Goal: Task Accomplishment & Management: Use online tool/utility

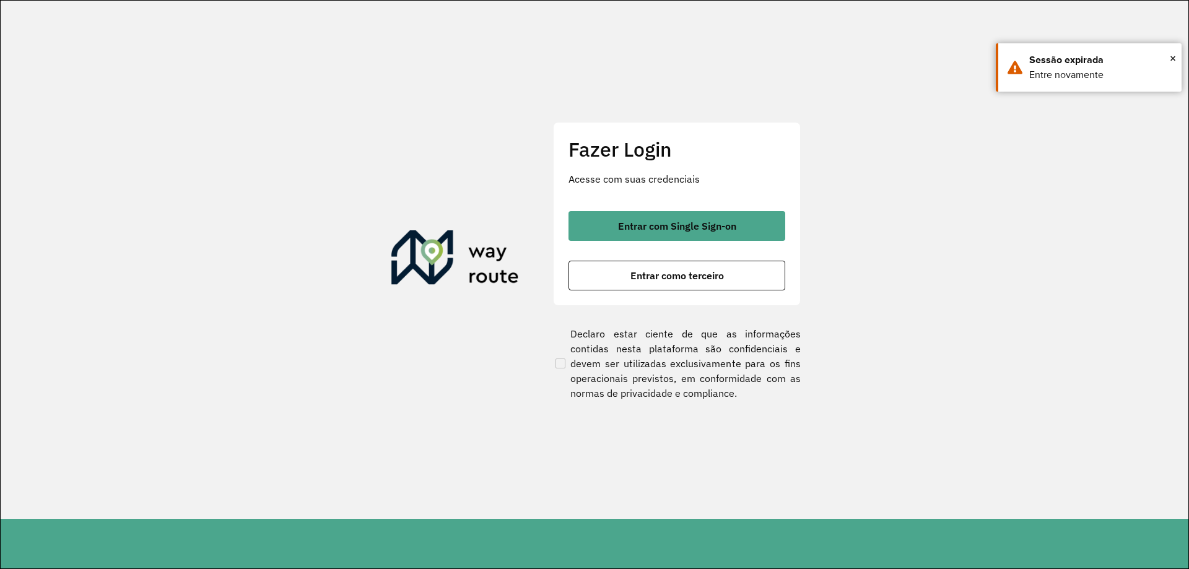
drag, startPoint x: 677, startPoint y: 250, endPoint x: 680, endPoint y: 241, distance: 8.4
click at [678, 248] on div "Entrar com Single Sign-on Entrar como terceiro" at bounding box center [676, 250] width 217 height 79
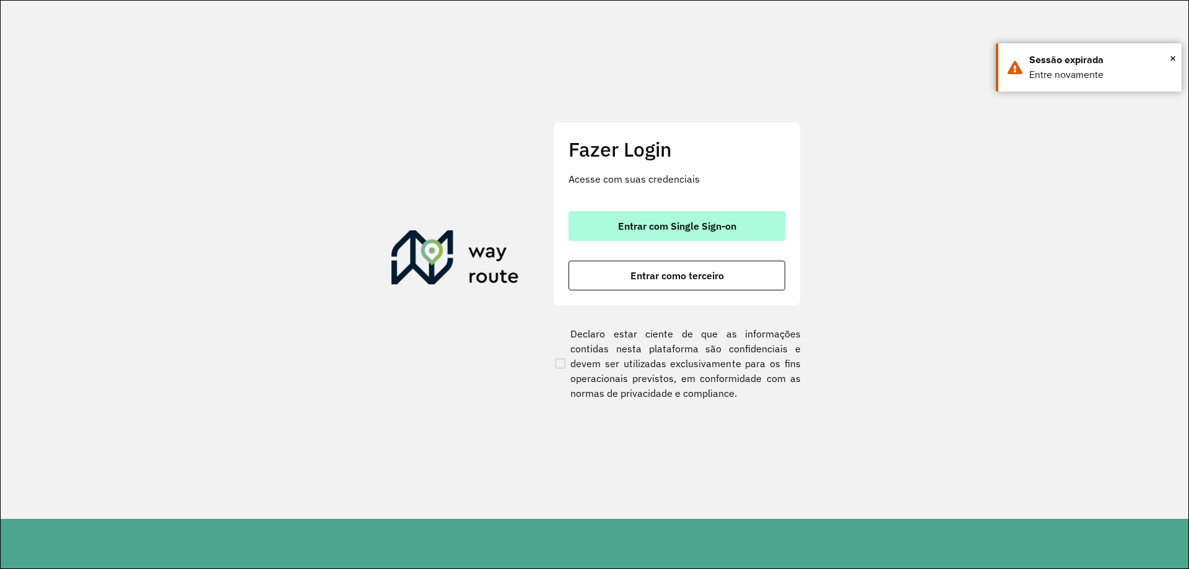
click at [681, 237] on button "Entrar com Single Sign-on" at bounding box center [676, 226] width 217 height 30
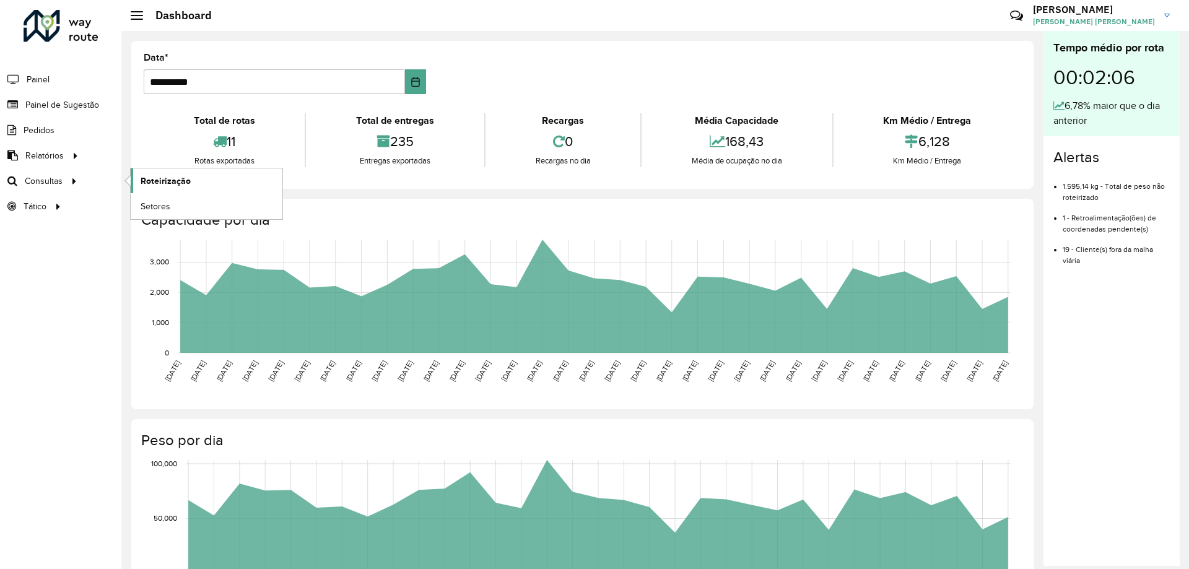
click at [157, 175] on span "Roteirização" at bounding box center [166, 181] width 50 height 13
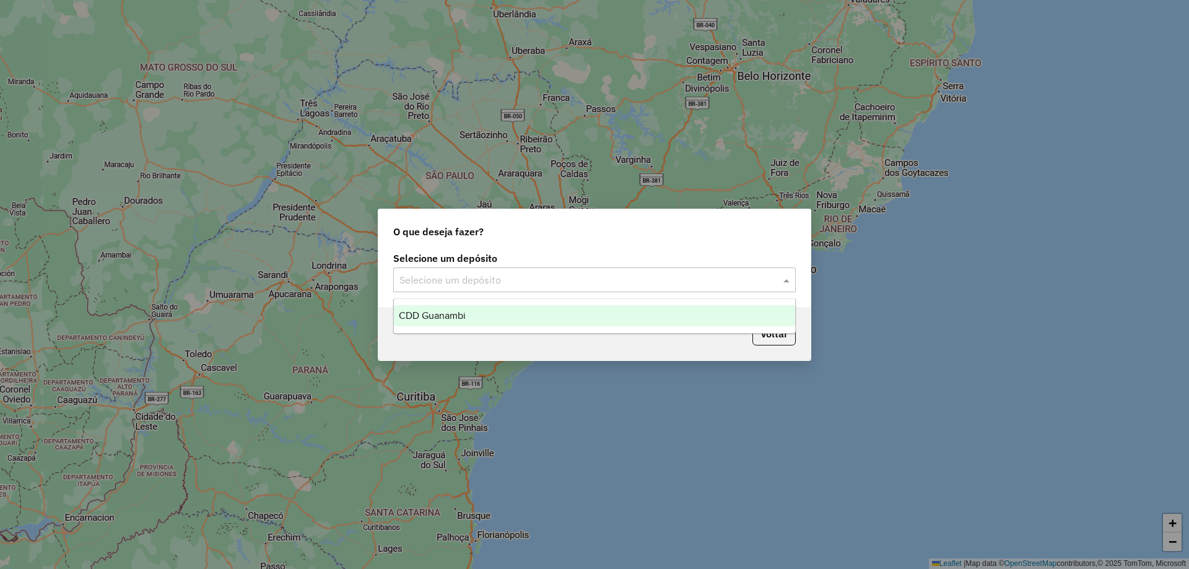
click at [531, 280] on input "text" at bounding box center [581, 280] width 365 height 15
click at [490, 310] on div "CDD Guanambi" at bounding box center [594, 315] width 401 height 21
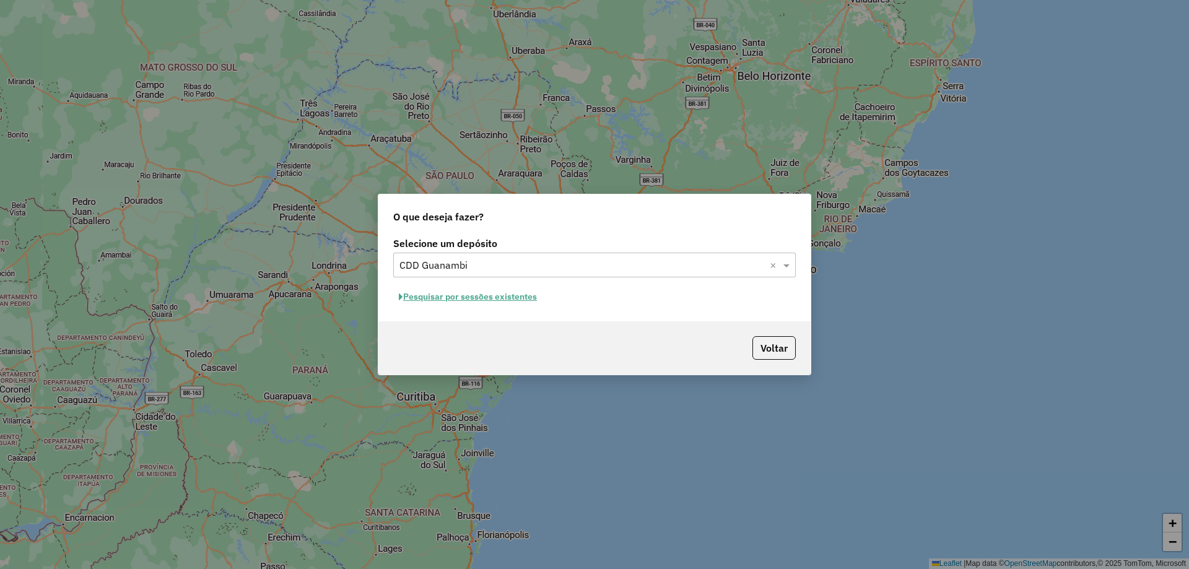
click at [493, 301] on button "Pesquisar por sessões existentes" at bounding box center [467, 296] width 149 height 19
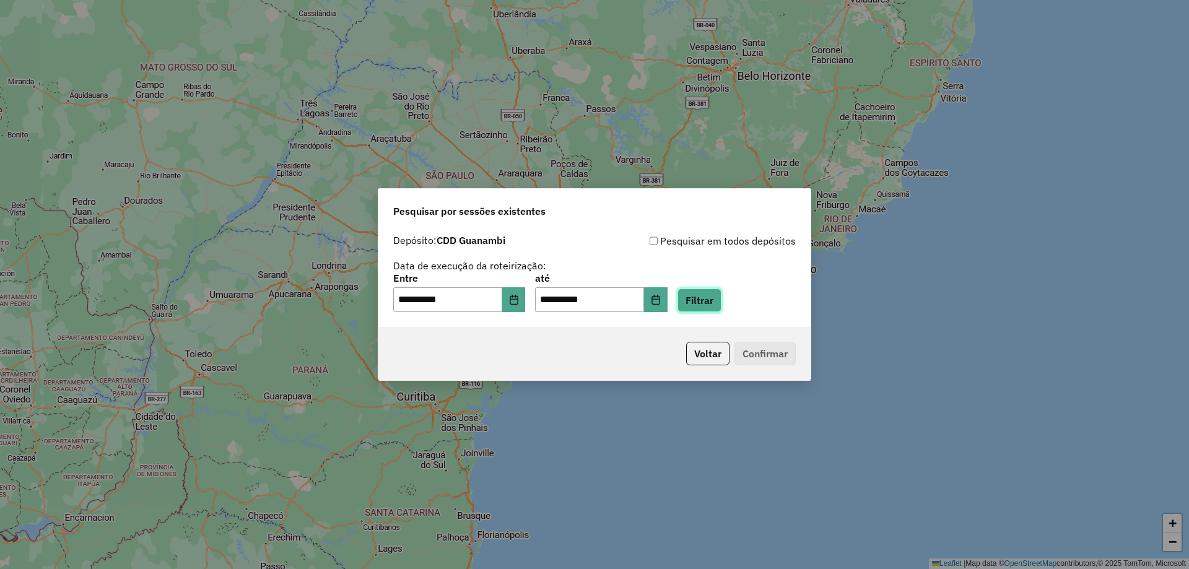
click at [721, 301] on button "Filtrar" at bounding box center [699, 301] width 44 height 24
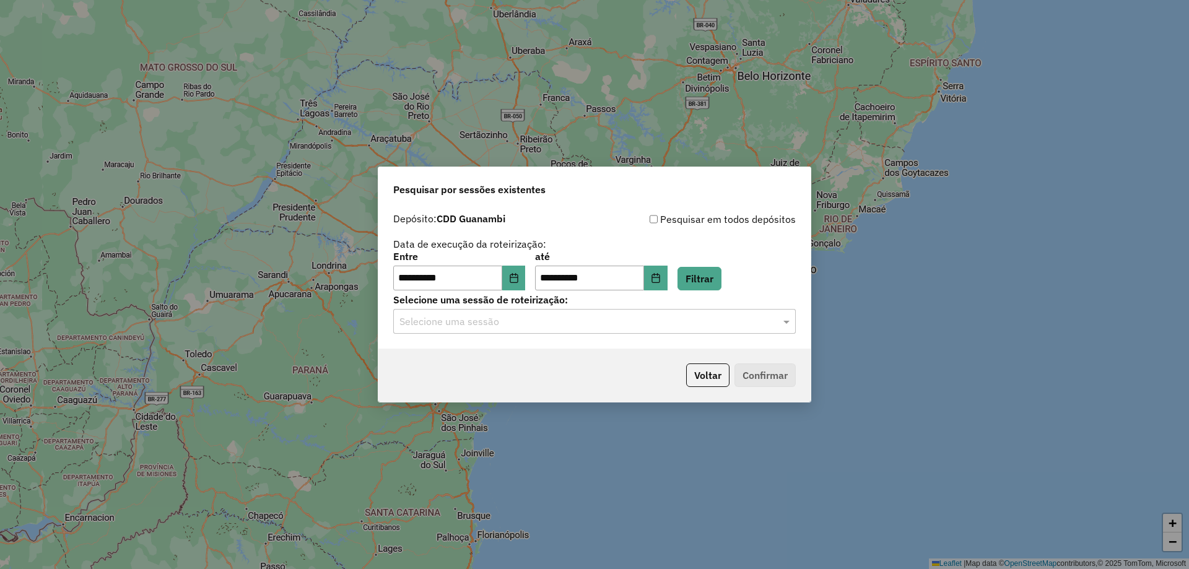
click at [477, 326] on input "text" at bounding box center [581, 322] width 365 height 15
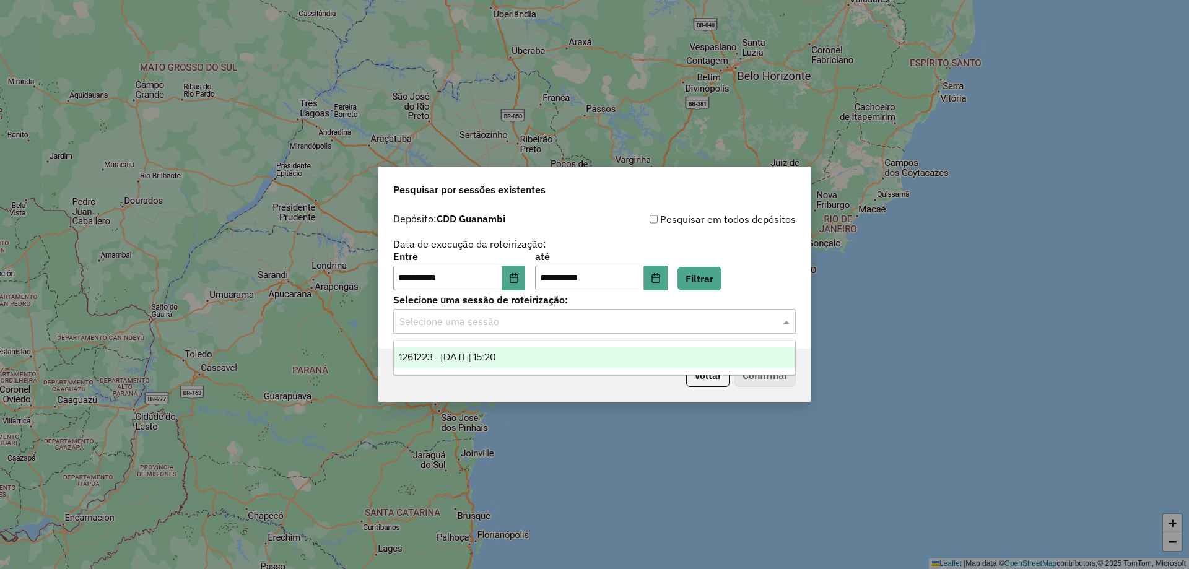
click at [466, 355] on span "1261223 - 08/09/2025 15:20" at bounding box center [447, 357] width 97 height 11
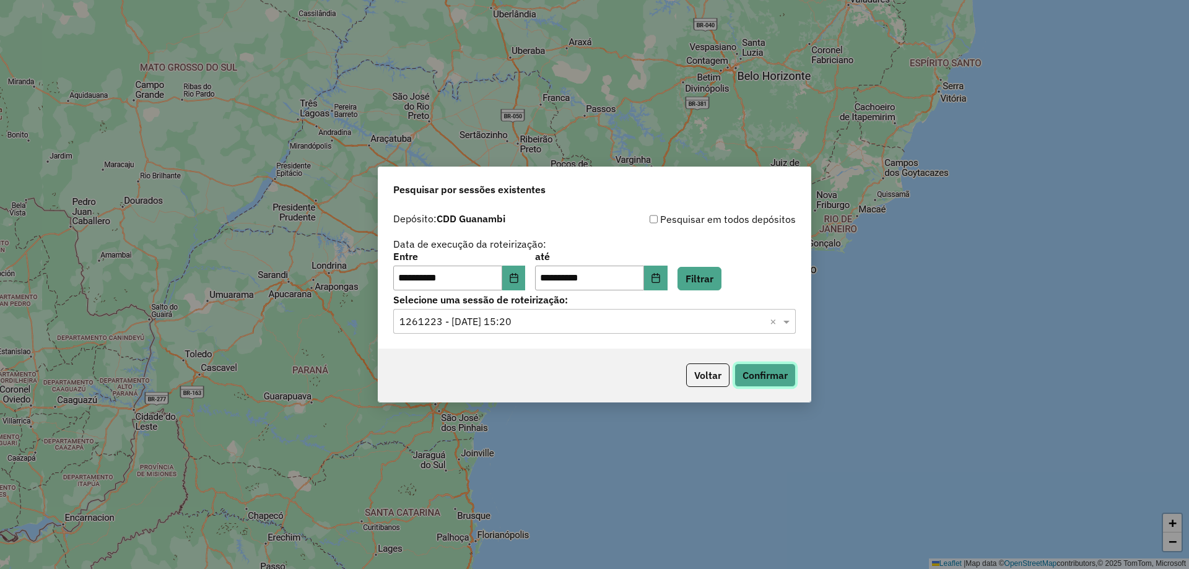
click at [760, 380] on button "Confirmar" at bounding box center [764, 375] width 61 height 24
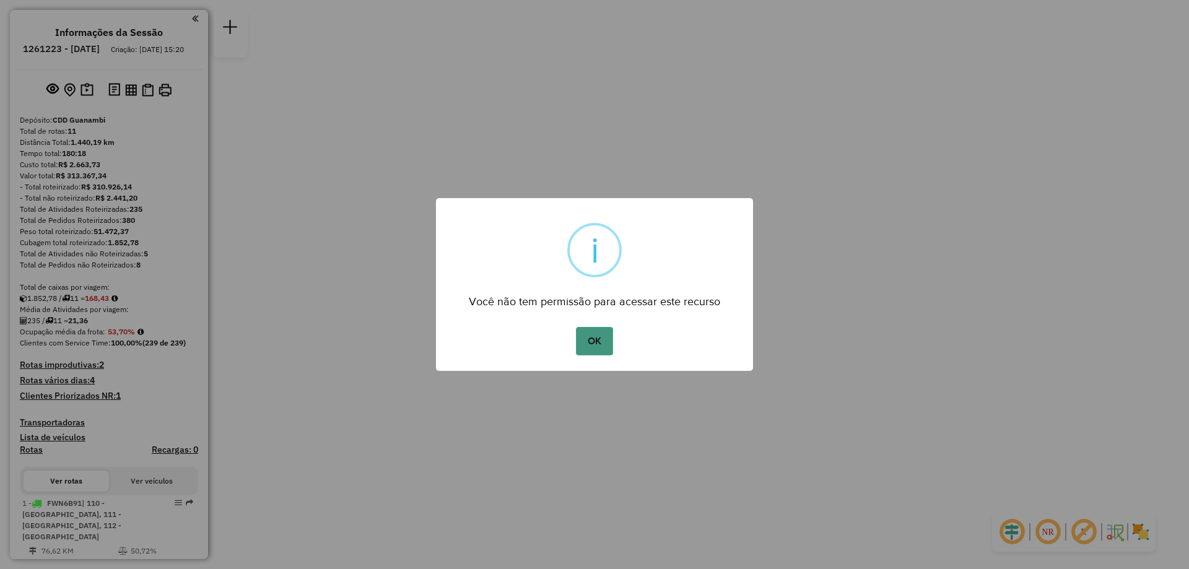
click at [596, 343] on button "OK" at bounding box center [594, 341] width 37 height 28
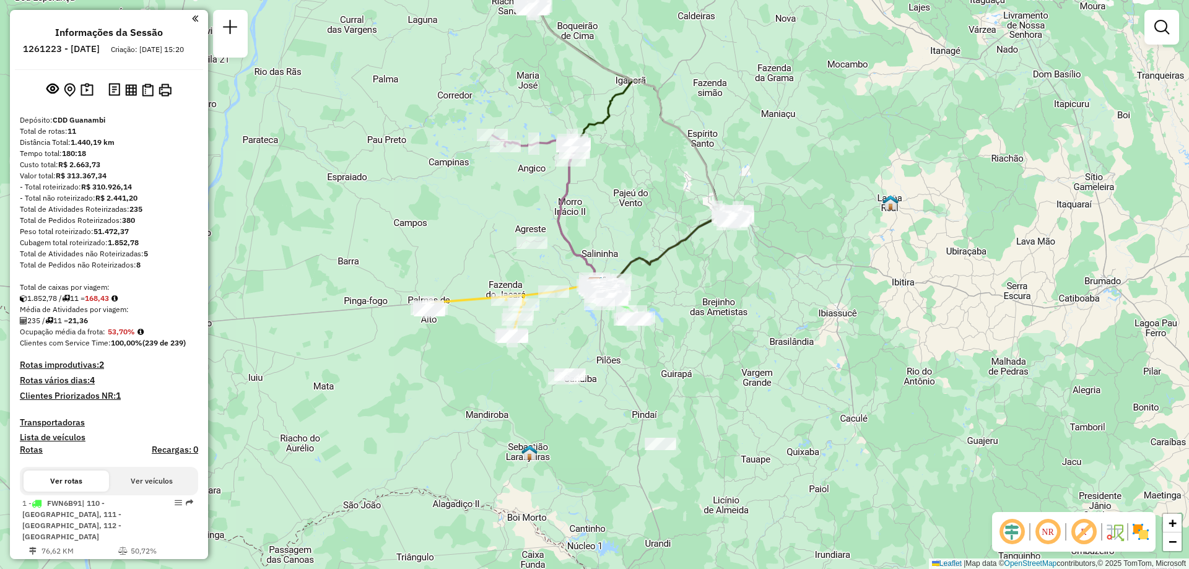
scroll to position [62, 0]
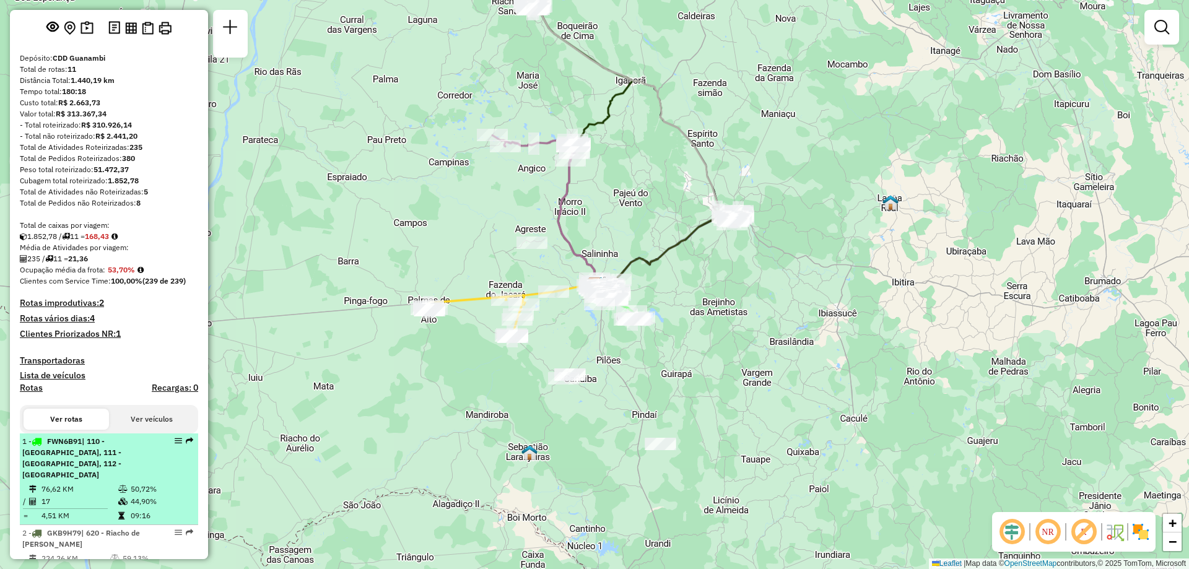
click at [89, 487] on td "76,62 KM" at bounding box center [79, 489] width 77 height 12
select select "**********"
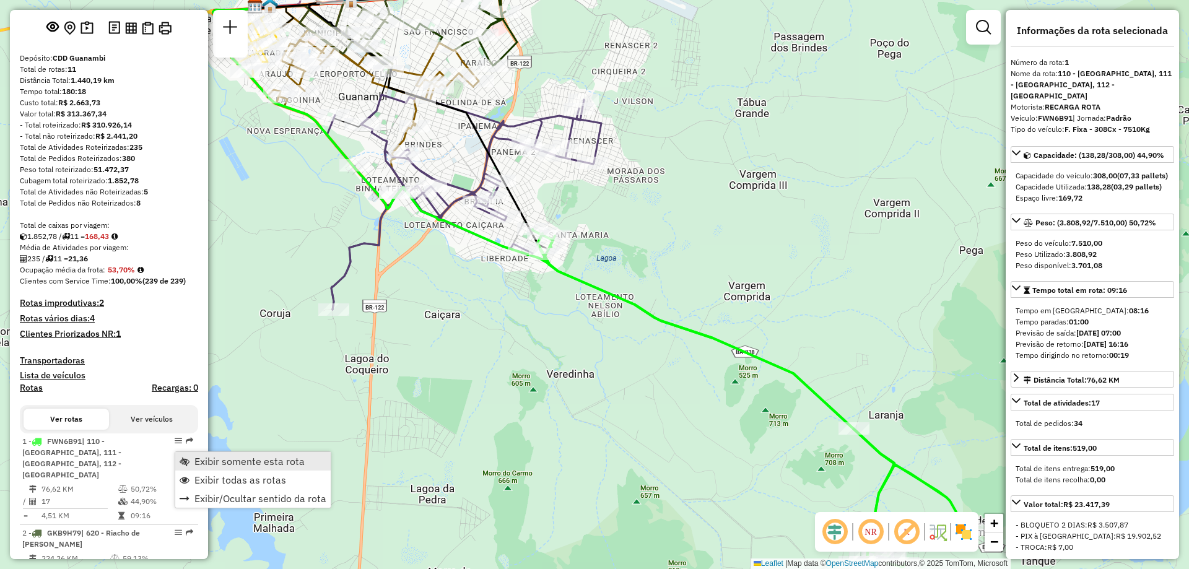
click at [233, 463] on span "Exibir somente esta rota" at bounding box center [249, 461] width 110 height 10
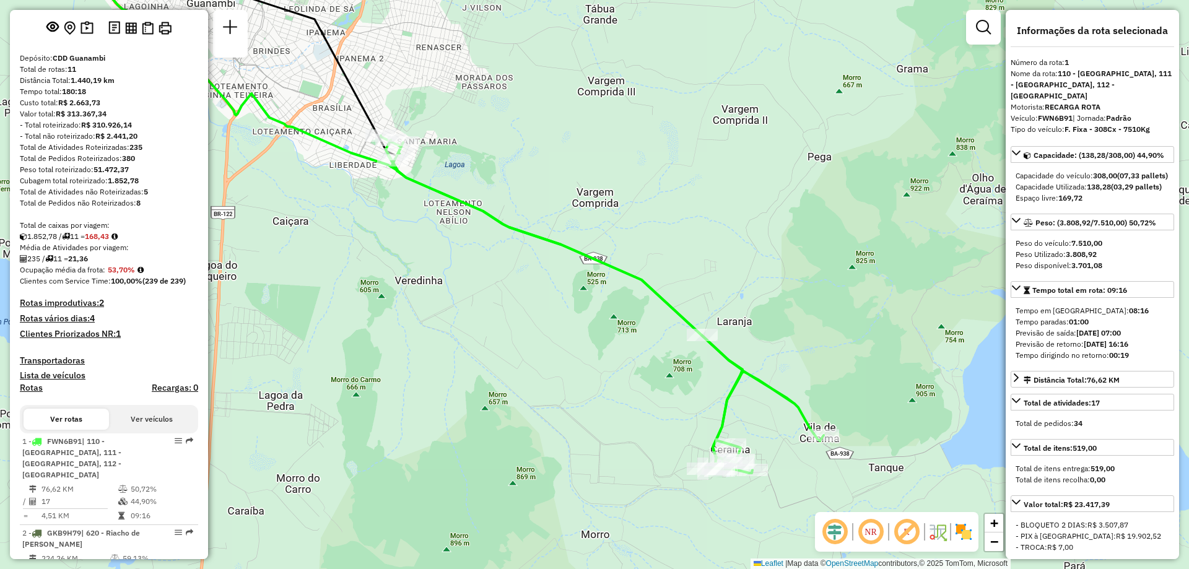
drag, startPoint x: 712, startPoint y: 359, endPoint x: 567, endPoint y: 269, distance: 171.0
click at [567, 269] on div "Janela de atendimento Grade de atendimento Capacidade Transportadoras Veículos …" at bounding box center [594, 284] width 1189 height 569
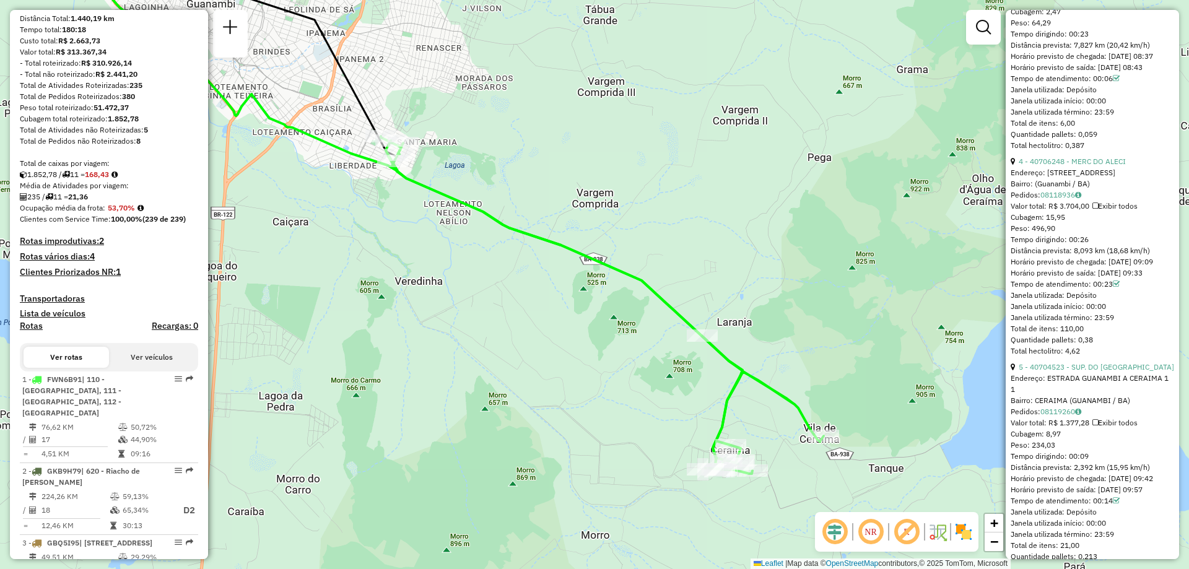
scroll to position [1216, 0]
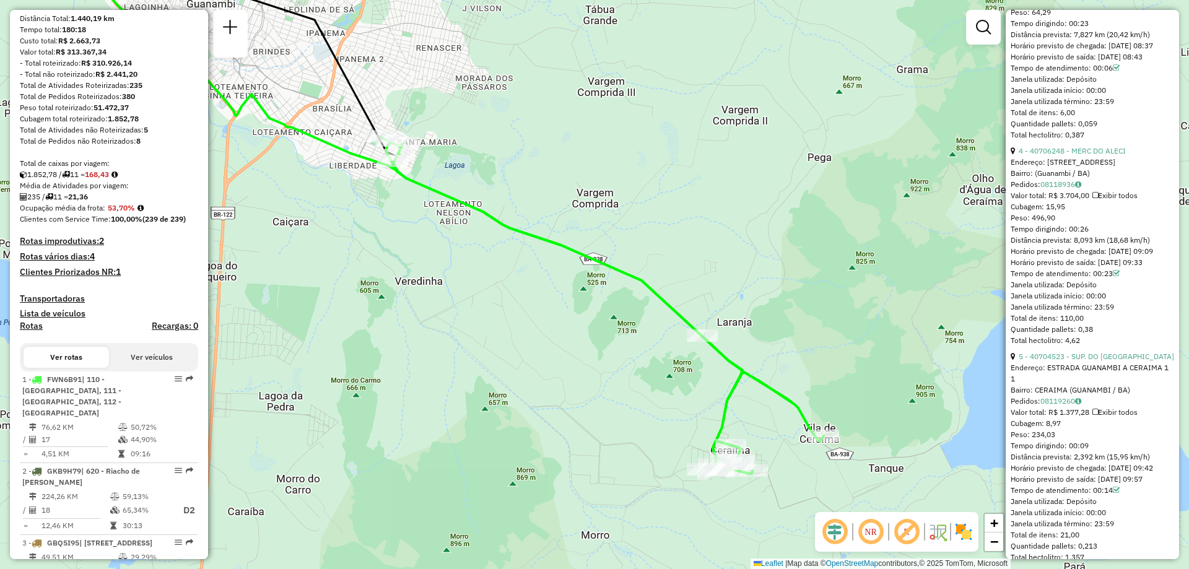
drag, startPoint x: 1087, startPoint y: 263, endPoint x: 1056, endPoint y: 265, distance: 30.4
click at [1056, 235] on div "Tempo dirigindo: 00:26" at bounding box center [1092, 229] width 163 height 11
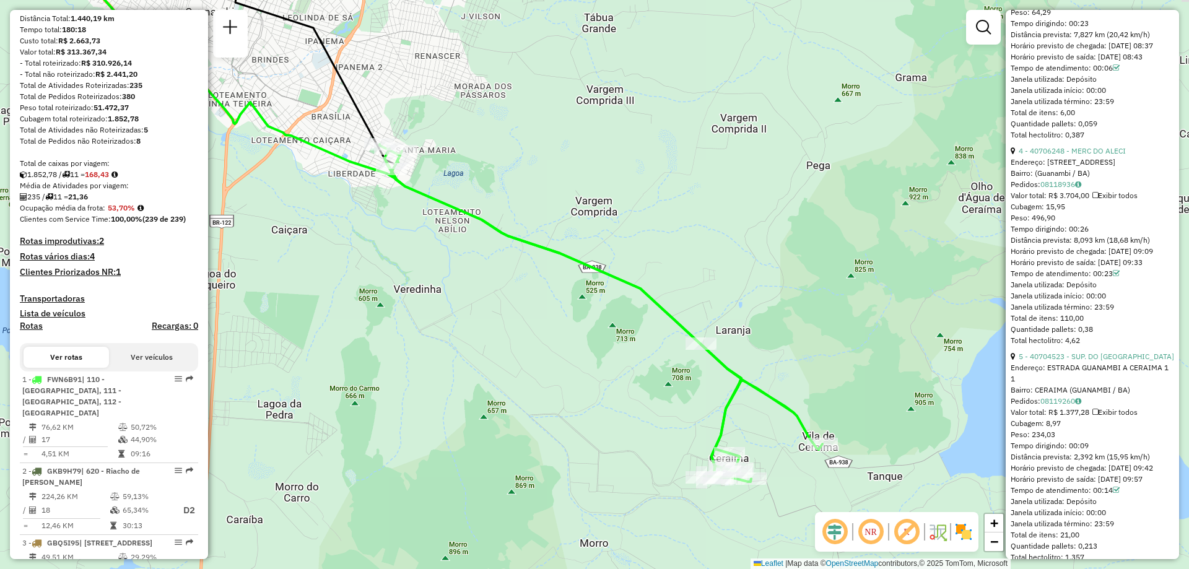
drag, startPoint x: 1180, startPoint y: 209, endPoint x: 1178, endPoint y: 217, distance: 8.1
click at [1178, 217] on hb-router-mapa "Informações da Sessão 1261223 - 08/09/2025 Criação: 06/09/2025 15:20 Depósito: …" at bounding box center [594, 284] width 1189 height 569
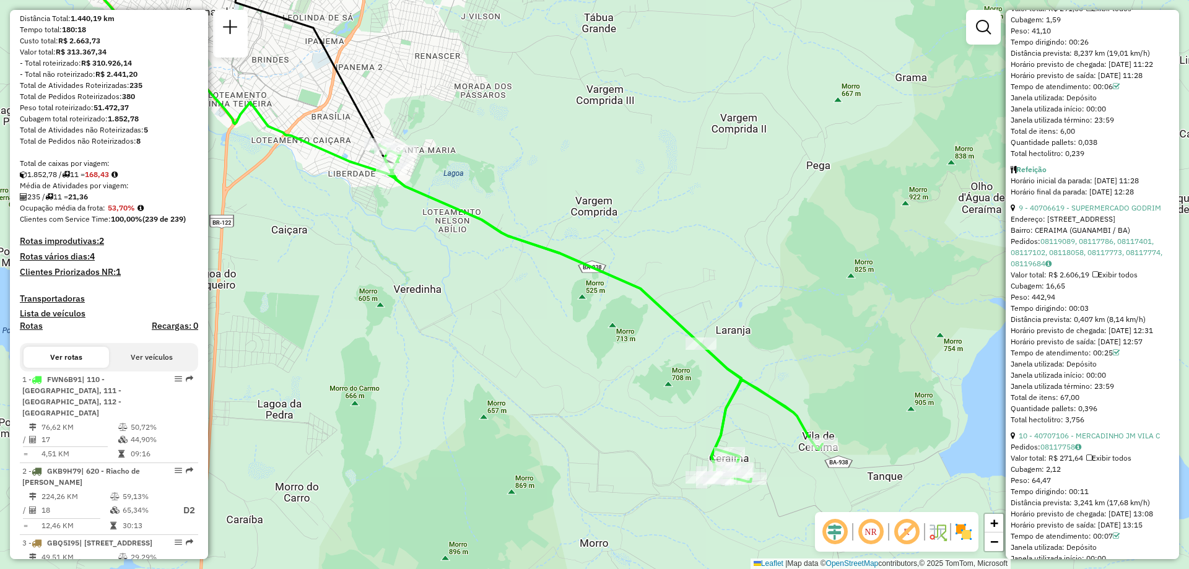
scroll to position [2239, 0]
